Goal: Task Accomplishment & Management: Manage account settings

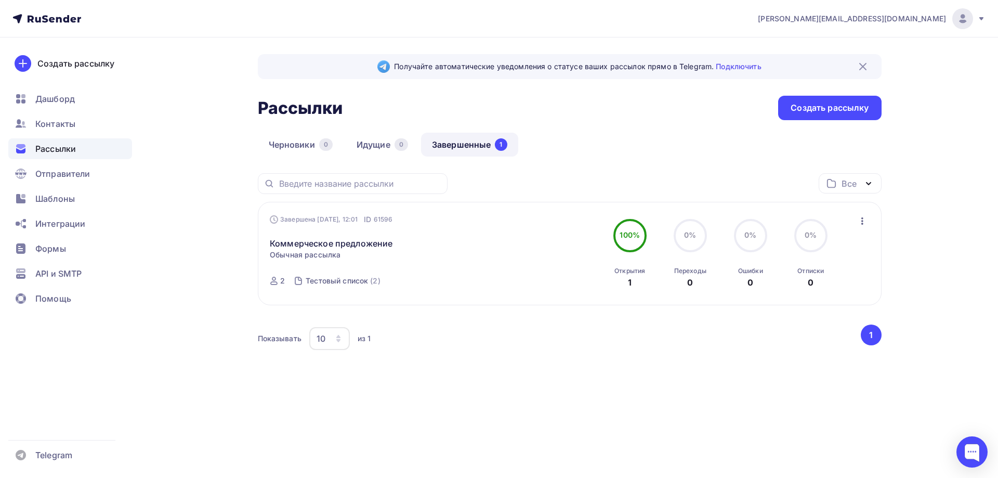
click at [862, 223] on icon "button" at bounding box center [862, 221] width 12 height 12
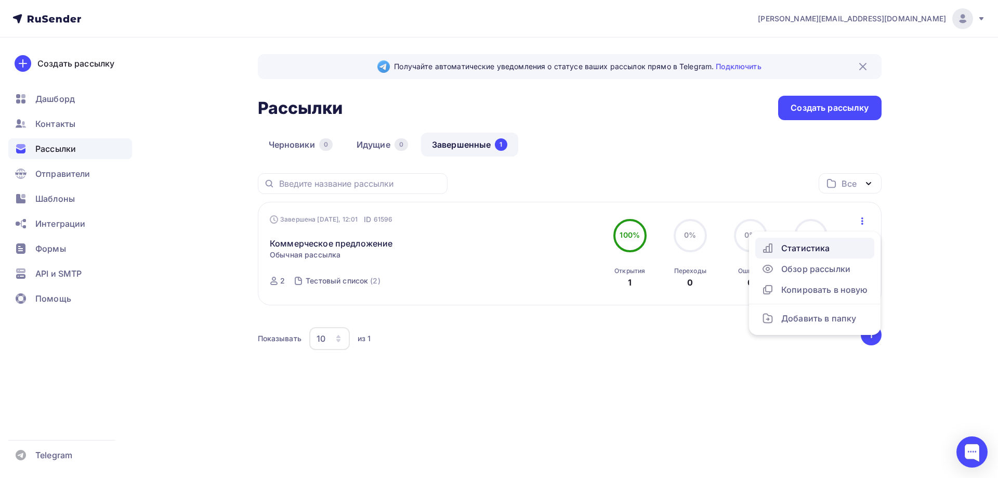
click at [823, 244] on div "Статистика" at bounding box center [815, 248] width 107 height 12
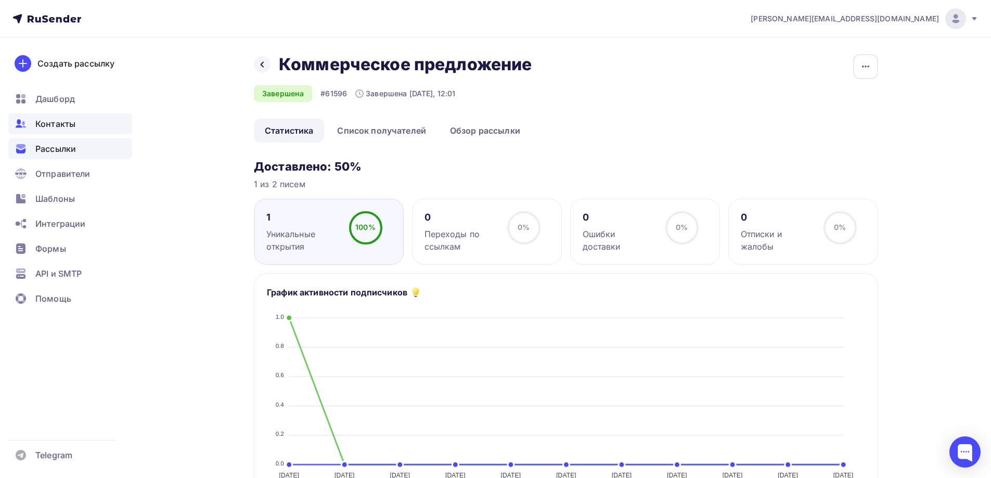
click at [50, 123] on span "Контакты" at bounding box center [55, 124] width 40 height 12
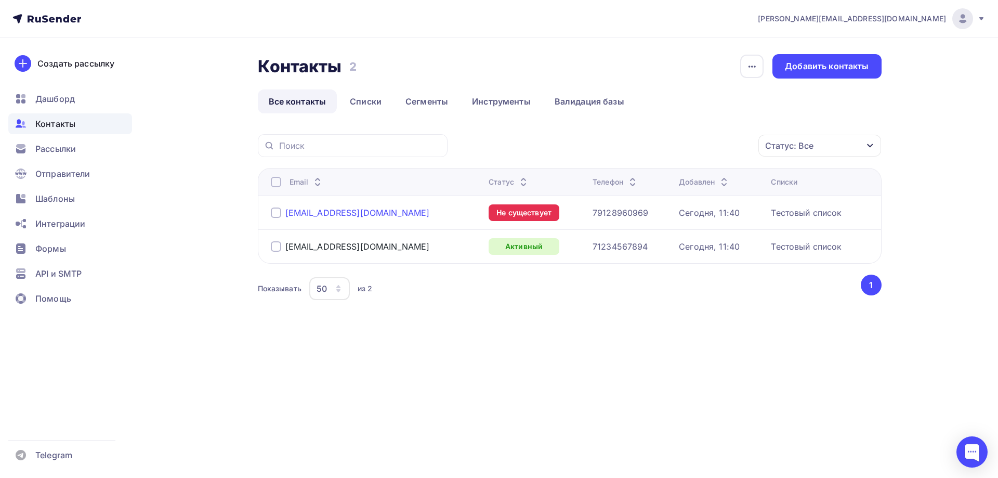
click at [330, 214] on div "[EMAIL_ADDRESS][DOMAIN_NAME]" at bounding box center [357, 212] width 145 height 10
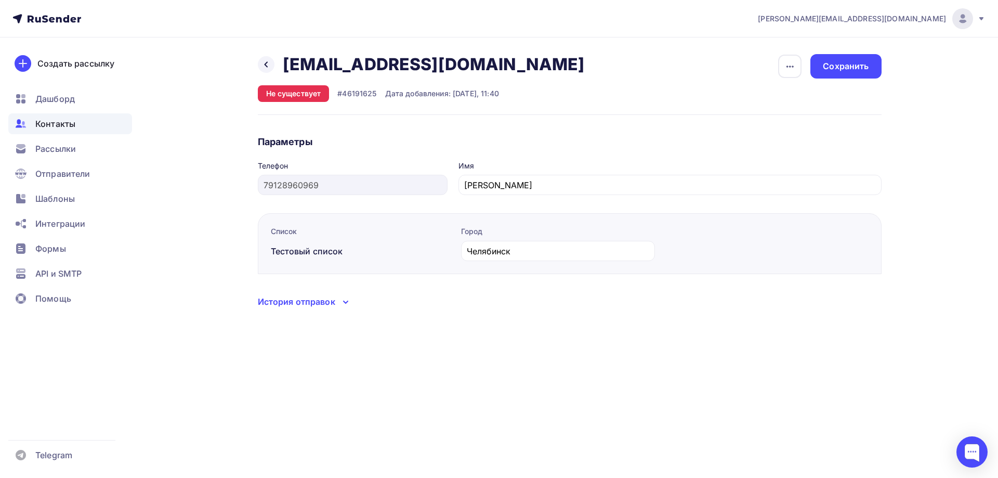
click at [338, 308] on div "История отправок" at bounding box center [570, 302] width 624 height 14
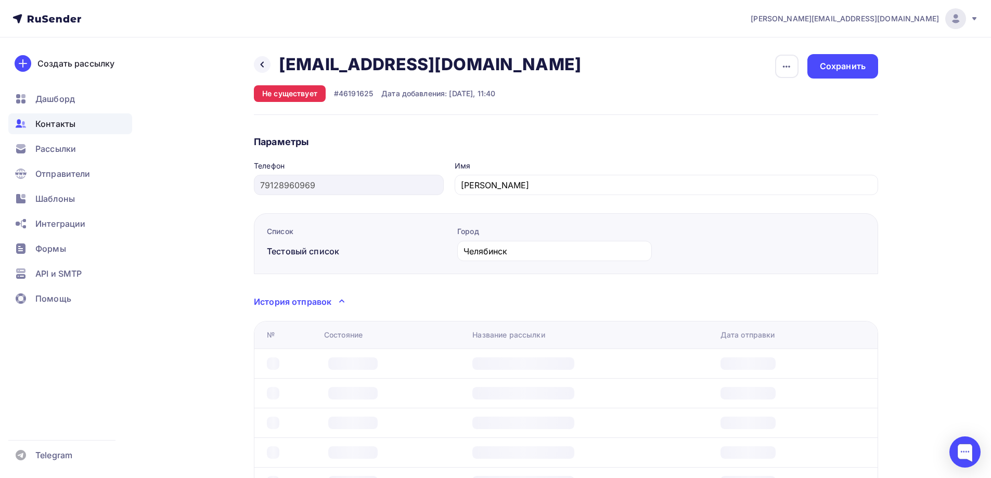
click at [338, 300] on icon at bounding box center [341, 301] width 12 height 12
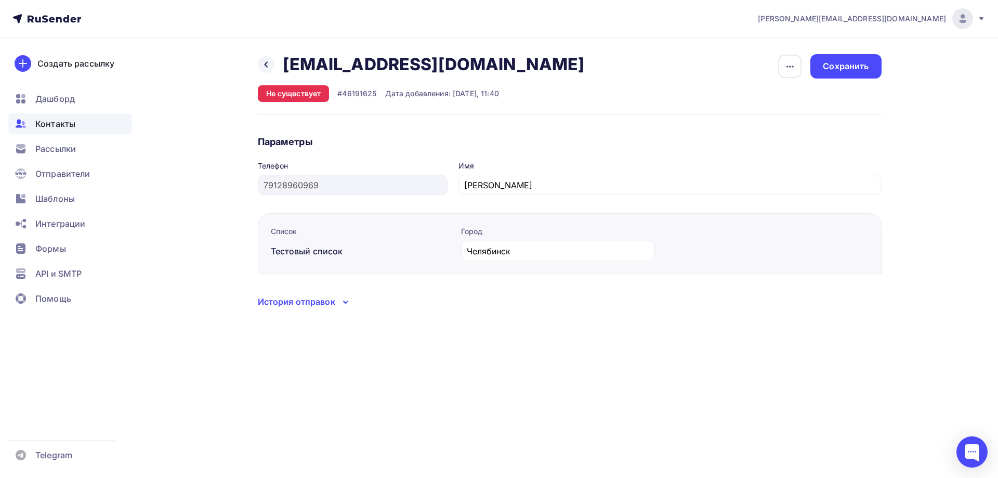
click at [338, 300] on div "История отправок" at bounding box center [570, 302] width 624 height 14
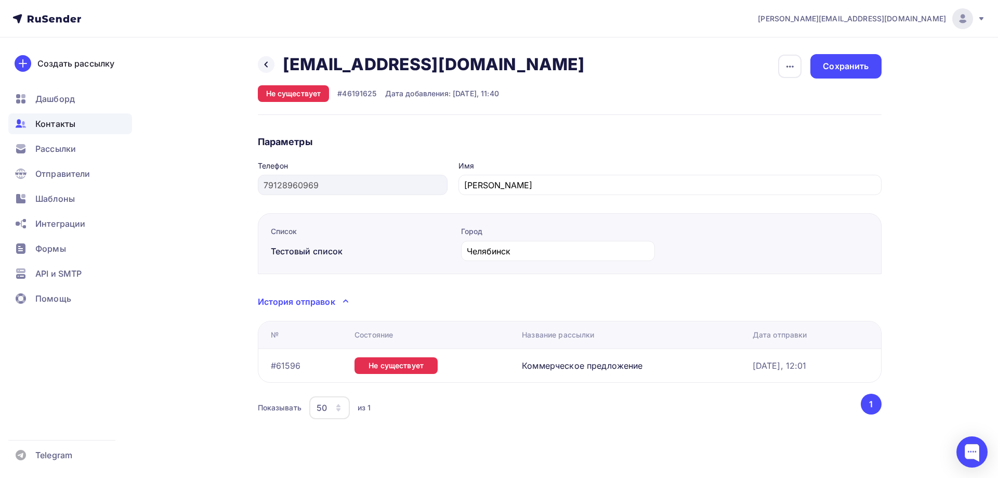
click at [338, 300] on div "История отправок" at bounding box center [570, 302] width 624 height 14
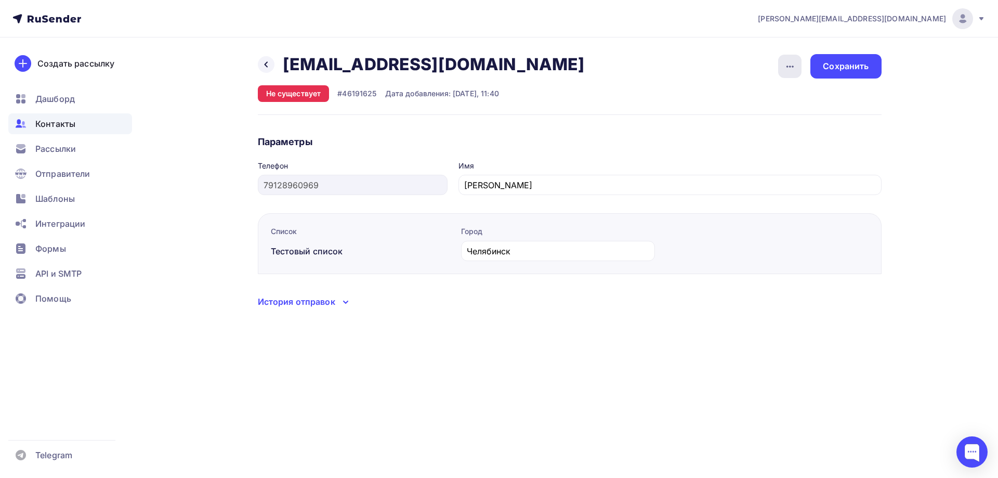
click at [794, 70] on icon "button" at bounding box center [790, 66] width 12 height 12
click at [618, 83] on div "Назад [EMAIL_ADDRESS][DOMAIN_NAME] [EMAIL_ADDRESS][DOMAIN_NAME] Удалить Не суще…" at bounding box center [570, 84] width 624 height 61
click at [270, 61] on div at bounding box center [266, 64] width 17 height 17
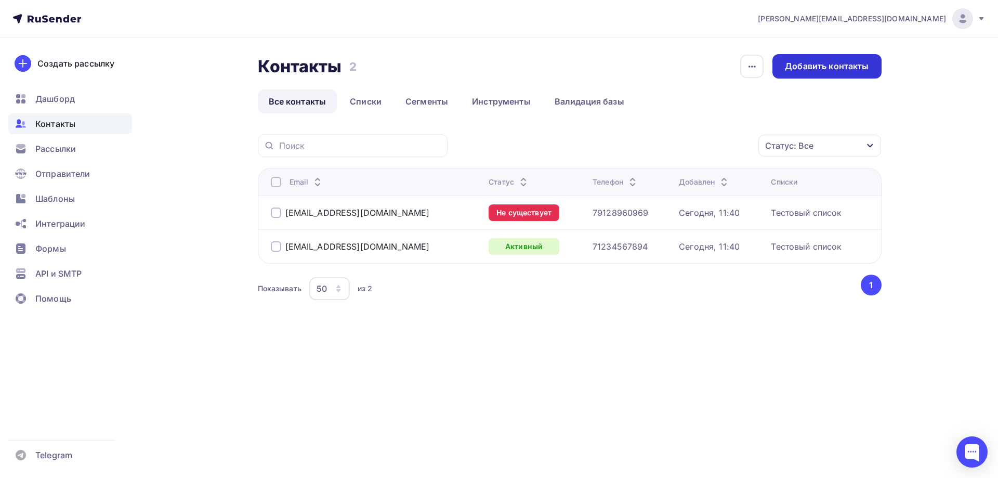
click at [833, 77] on div "Добавить контакты" at bounding box center [827, 66] width 109 height 24
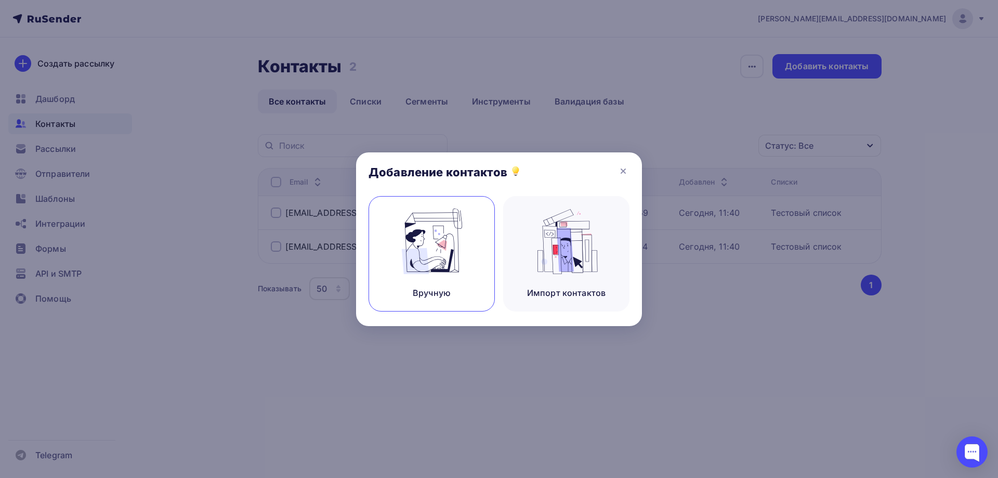
click at [459, 248] on img at bounding box center [432, 242] width 70 height 66
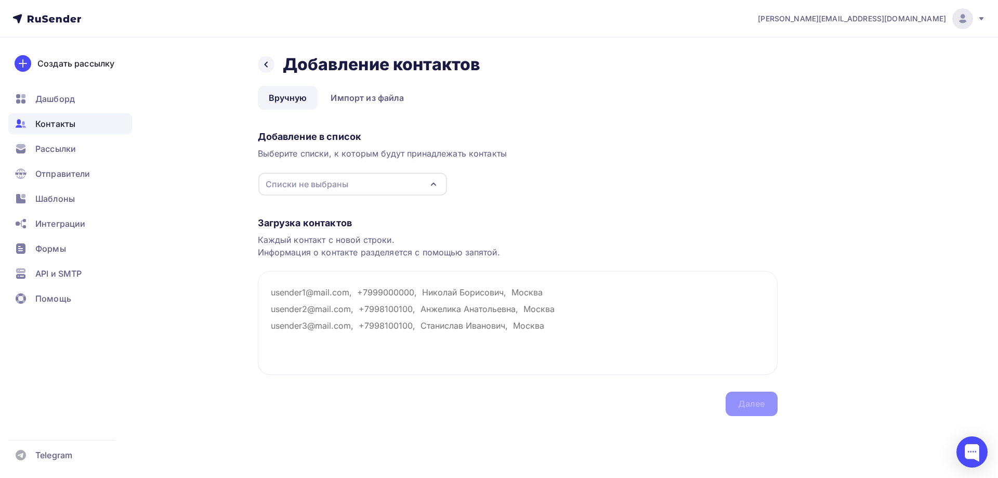
click at [371, 187] on div "Списки не выбраны" at bounding box center [352, 184] width 189 height 23
click at [342, 226] on div "Тестовый список" at bounding box center [324, 223] width 72 height 12
click at [323, 298] on textarea at bounding box center [518, 323] width 520 height 104
drag, startPoint x: 270, startPoint y: 293, endPoint x: 321, endPoint y: 291, distance: 51.5
click at [320, 291] on textarea at bounding box center [518, 323] width 520 height 104
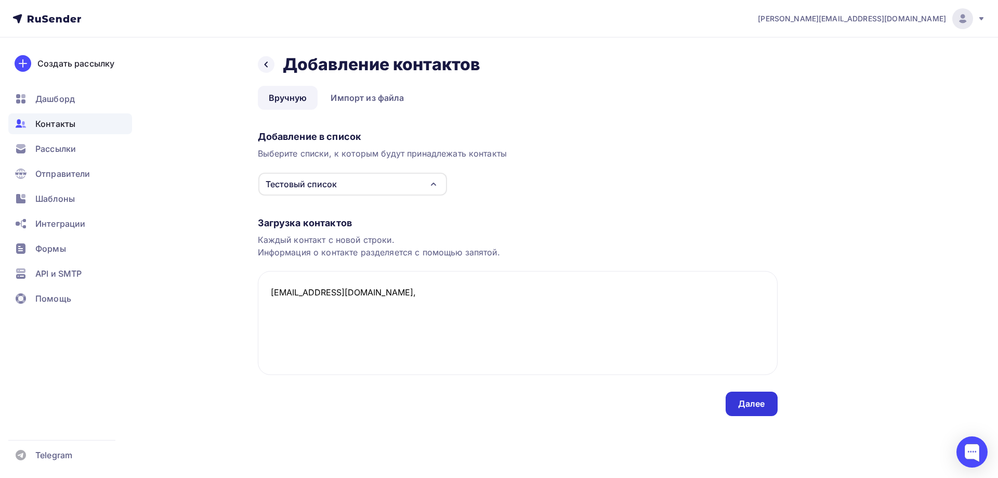
type textarea "[EMAIL_ADDRESS][DOMAIN_NAME],"
click at [759, 406] on div "Далее" at bounding box center [751, 404] width 27 height 12
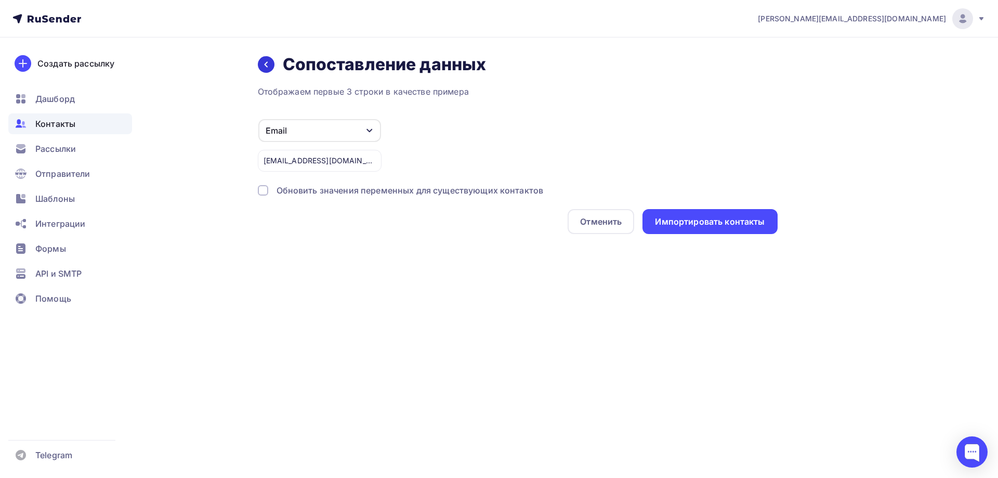
click at [264, 67] on icon at bounding box center [266, 64] width 8 height 8
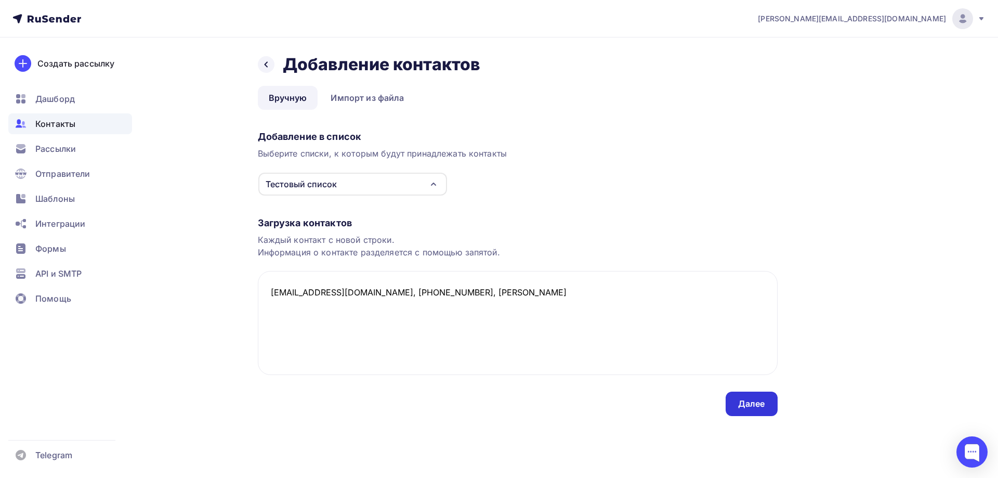
type textarea "[EMAIL_ADDRESS][DOMAIN_NAME], [PHONE_NUMBER], [PERSON_NAME]"
click at [745, 398] on div "Далее" at bounding box center [751, 404] width 27 height 12
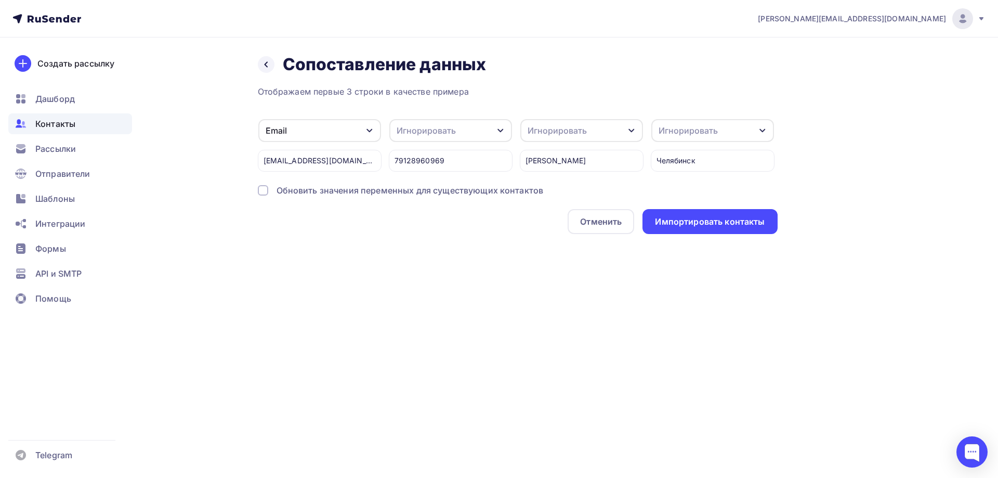
click at [479, 142] on div "Игнорировать Игнорировать Имя Телефон Город Создать поле 79128960969" at bounding box center [451, 145] width 124 height 53
click at [478, 126] on div "Игнорировать" at bounding box center [450, 130] width 123 height 23
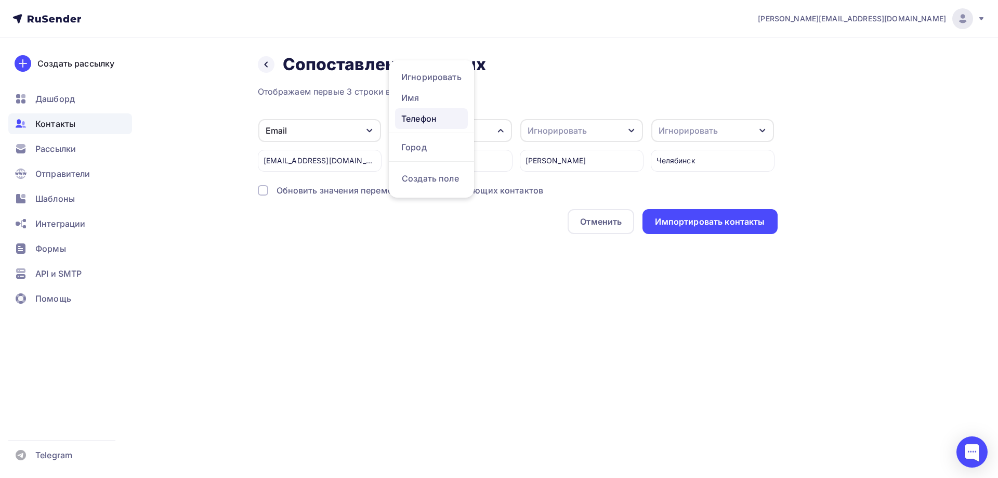
click at [418, 118] on div "Телефон" at bounding box center [431, 118] width 60 height 12
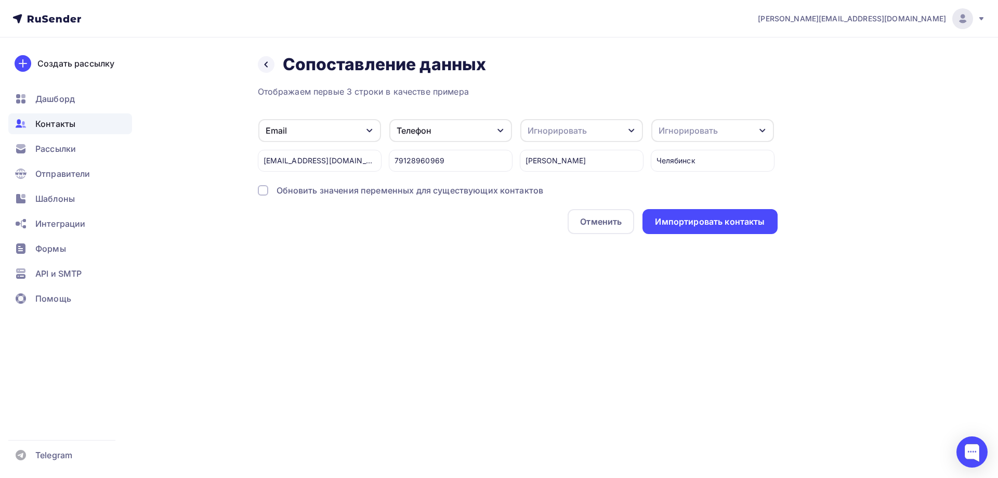
click at [609, 132] on div "Игнорировать" at bounding box center [581, 130] width 123 height 23
click at [546, 120] on div "Имя" at bounding box center [562, 118] width 60 height 12
click at [715, 129] on div "Игнорировать" at bounding box center [688, 130] width 59 height 12
click at [678, 147] on div "Город" at bounding box center [693, 147] width 60 height 12
click at [727, 219] on div "Импортировать контакты" at bounding box center [710, 222] width 110 height 12
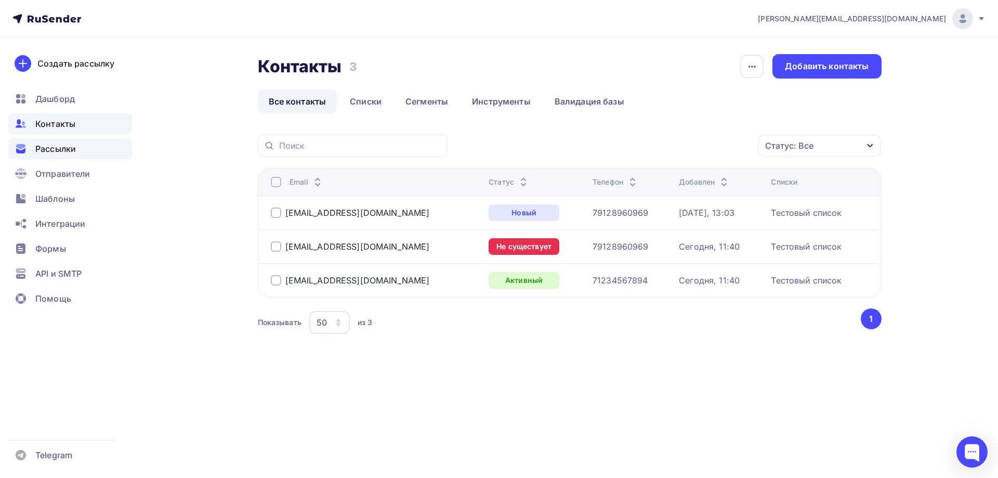
click at [60, 140] on div "Рассылки" at bounding box center [70, 148] width 124 height 21
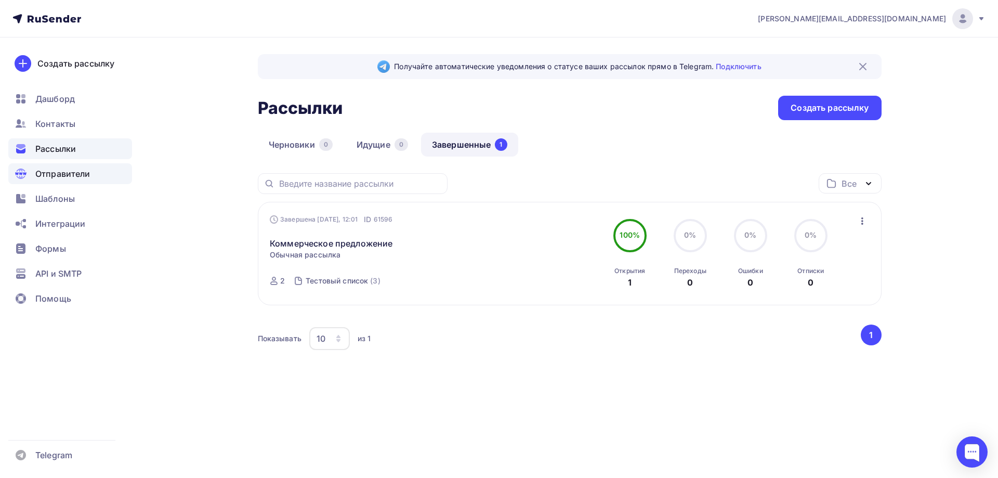
click at [71, 176] on span "Отправители" at bounding box center [62, 173] width 55 height 12
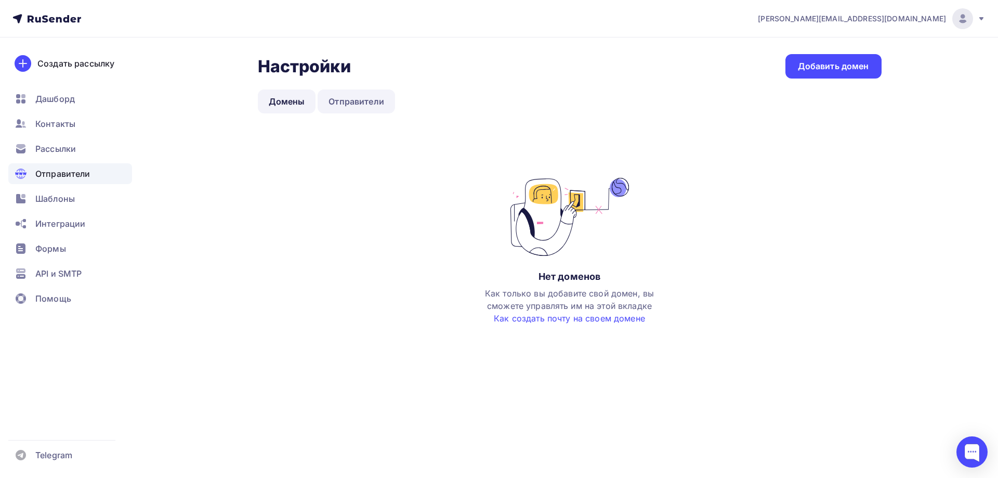
click at [344, 100] on link "Отправители" at bounding box center [356, 101] width 77 height 24
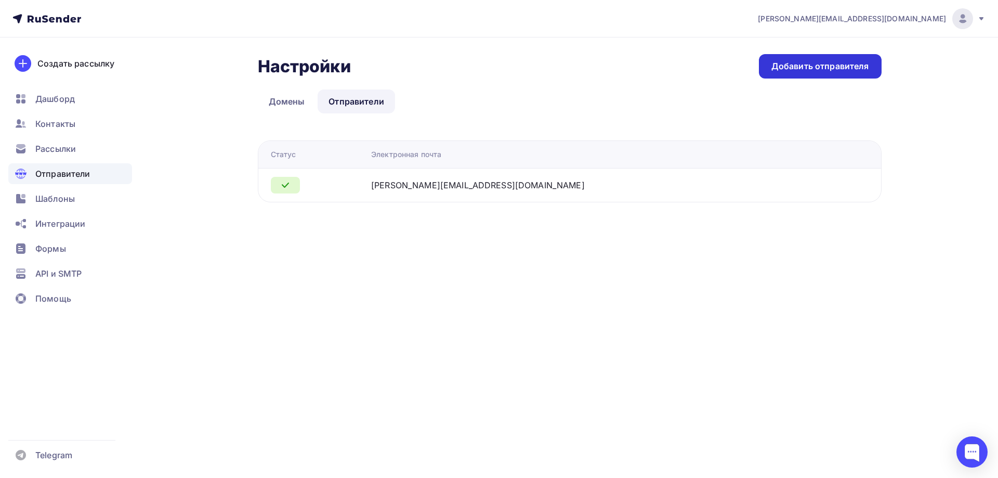
click at [803, 70] on div "Добавить отправителя" at bounding box center [821, 66] width 98 height 12
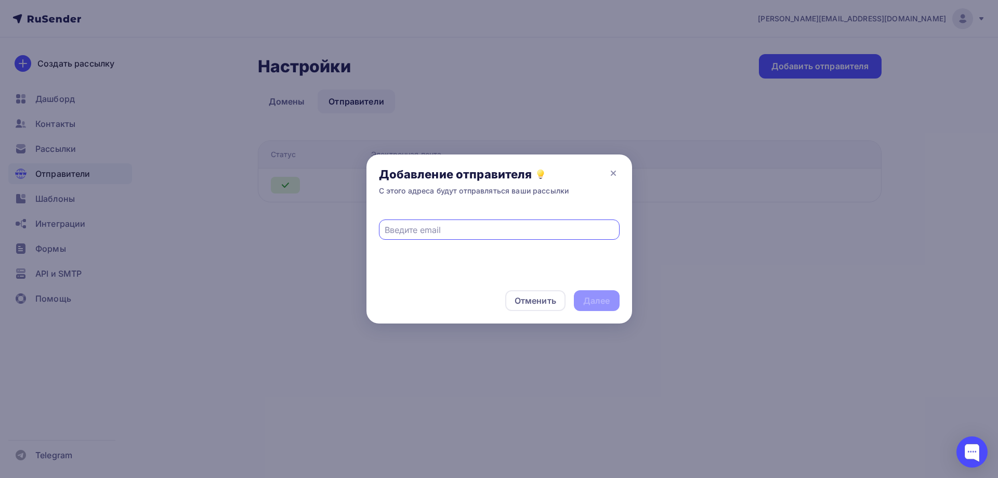
click at [506, 226] on input "text" at bounding box center [499, 230] width 229 height 12
type input "я"
type input "[EMAIL_ADDRESS][DOMAIN_NAME]"
click at [607, 300] on div "Далее" at bounding box center [596, 301] width 27 height 12
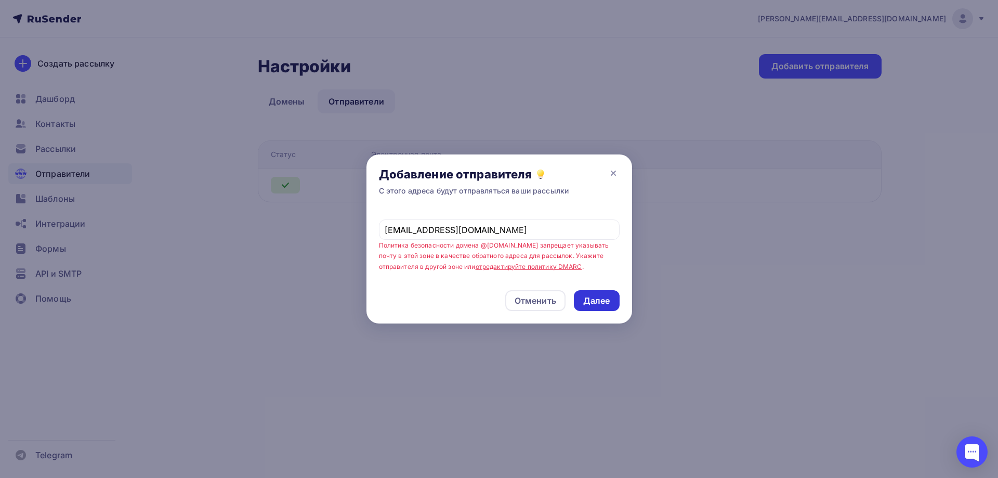
click at [597, 300] on div "Далее" at bounding box center [596, 301] width 27 height 12
click at [611, 173] on icon at bounding box center [613, 173] width 12 height 12
